Goal: Book appointment/travel/reservation

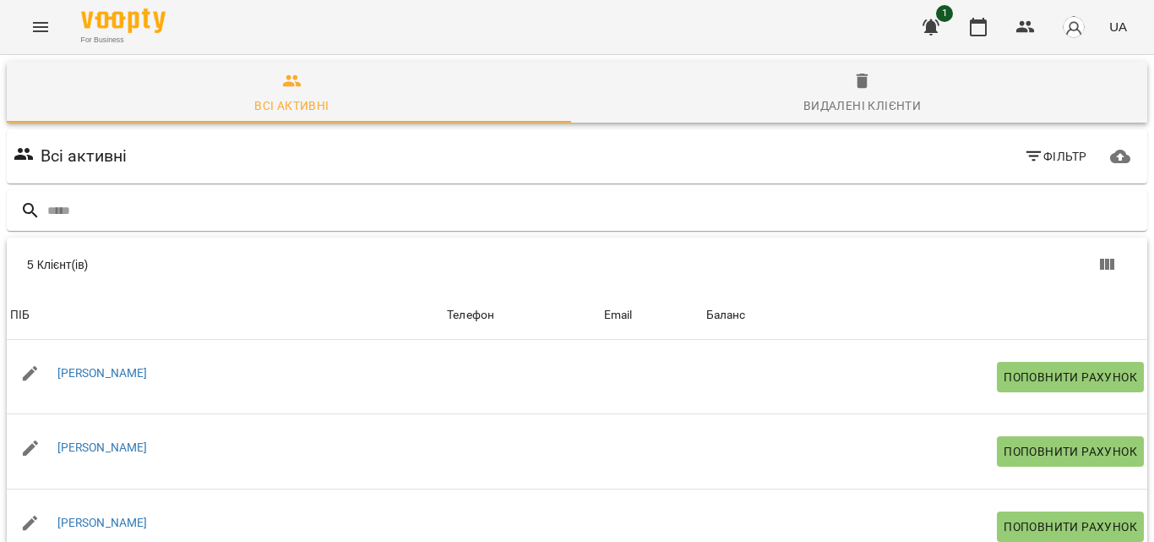
scroll to position [242, 0]
click at [985, 32] on icon "button" at bounding box center [978, 27] width 20 height 20
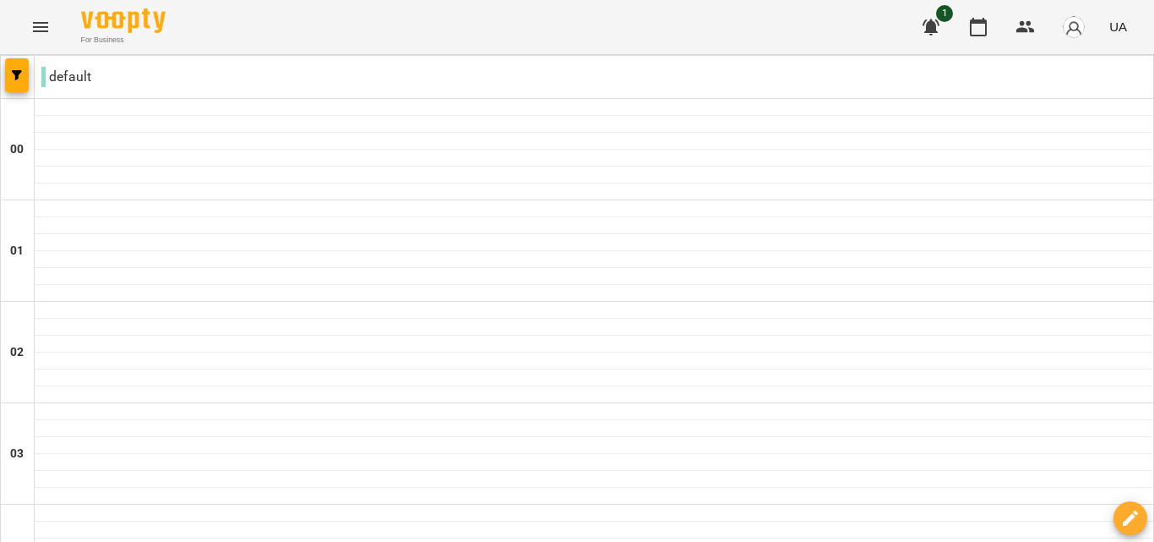
type input "**********"
